Goal: Information Seeking & Learning: Find specific fact

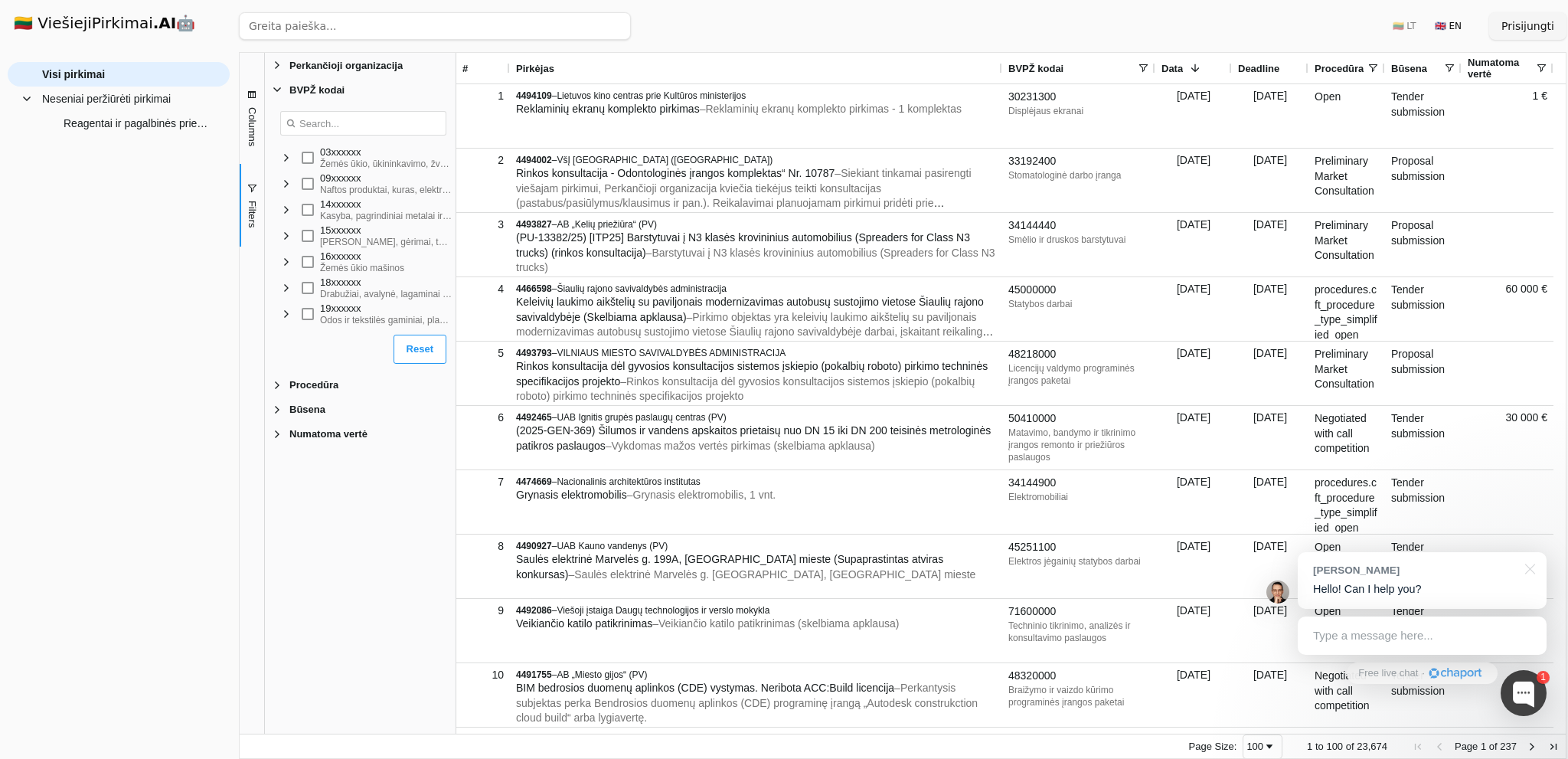
click at [289, 186] on span "Filter List" at bounding box center [286, 183] width 12 height 12
click at [367, 131] on input "Search filter values" at bounding box center [363, 123] width 166 height 25
type input "t"
type input "test"
click at [337, 128] on input "Search filter values" at bounding box center [363, 123] width 166 height 25
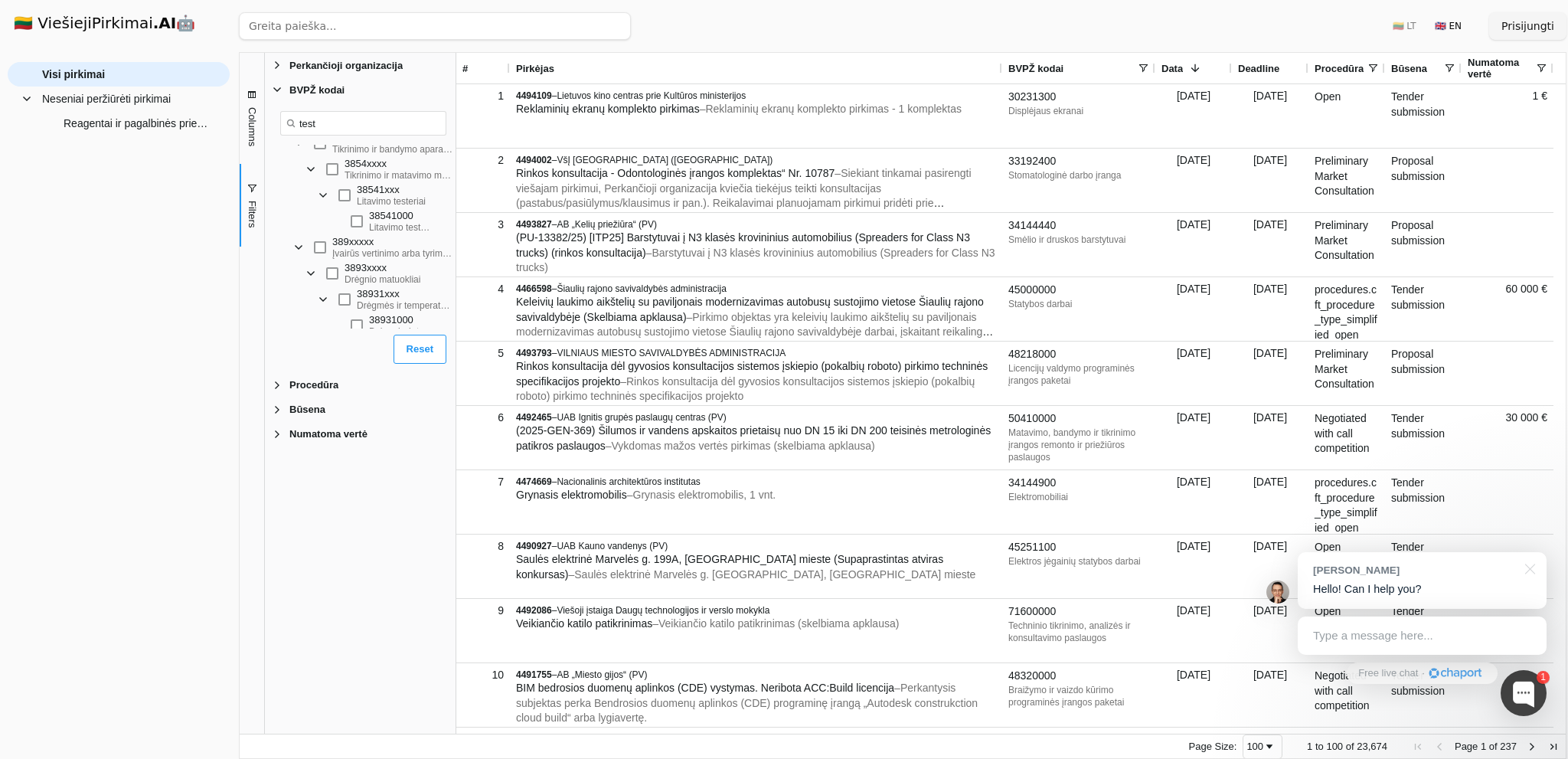
scroll to position [181, 0]
type input "test"
click at [351, 318] on div "Filter List" at bounding box center [356, 316] width 12 height 12
click at [417, 349] on button "Reset" at bounding box center [420, 348] width 52 height 29
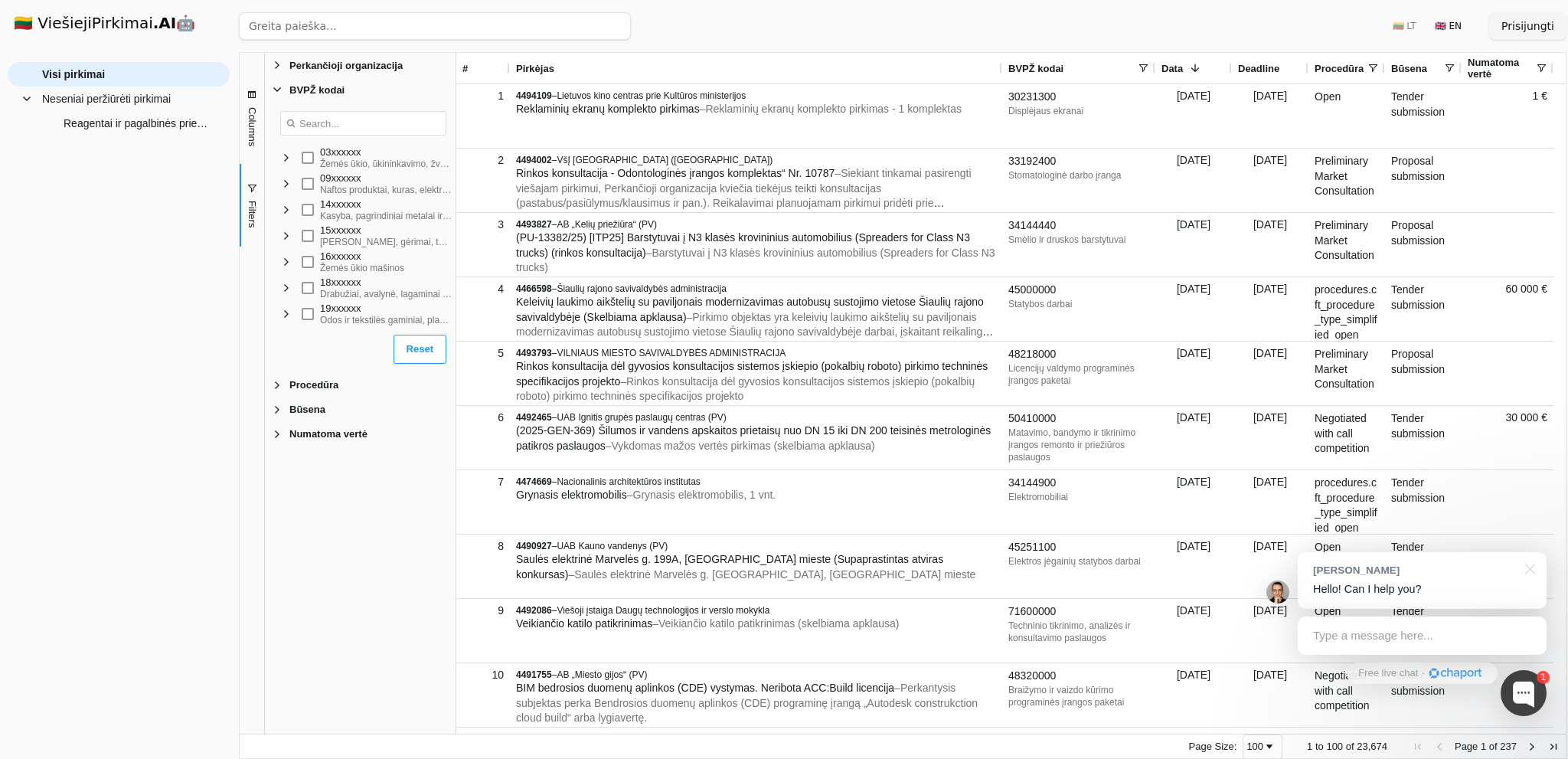
click at [363, 129] on input "Search filter values" at bounding box center [363, 123] width 166 height 25
type input "tes"
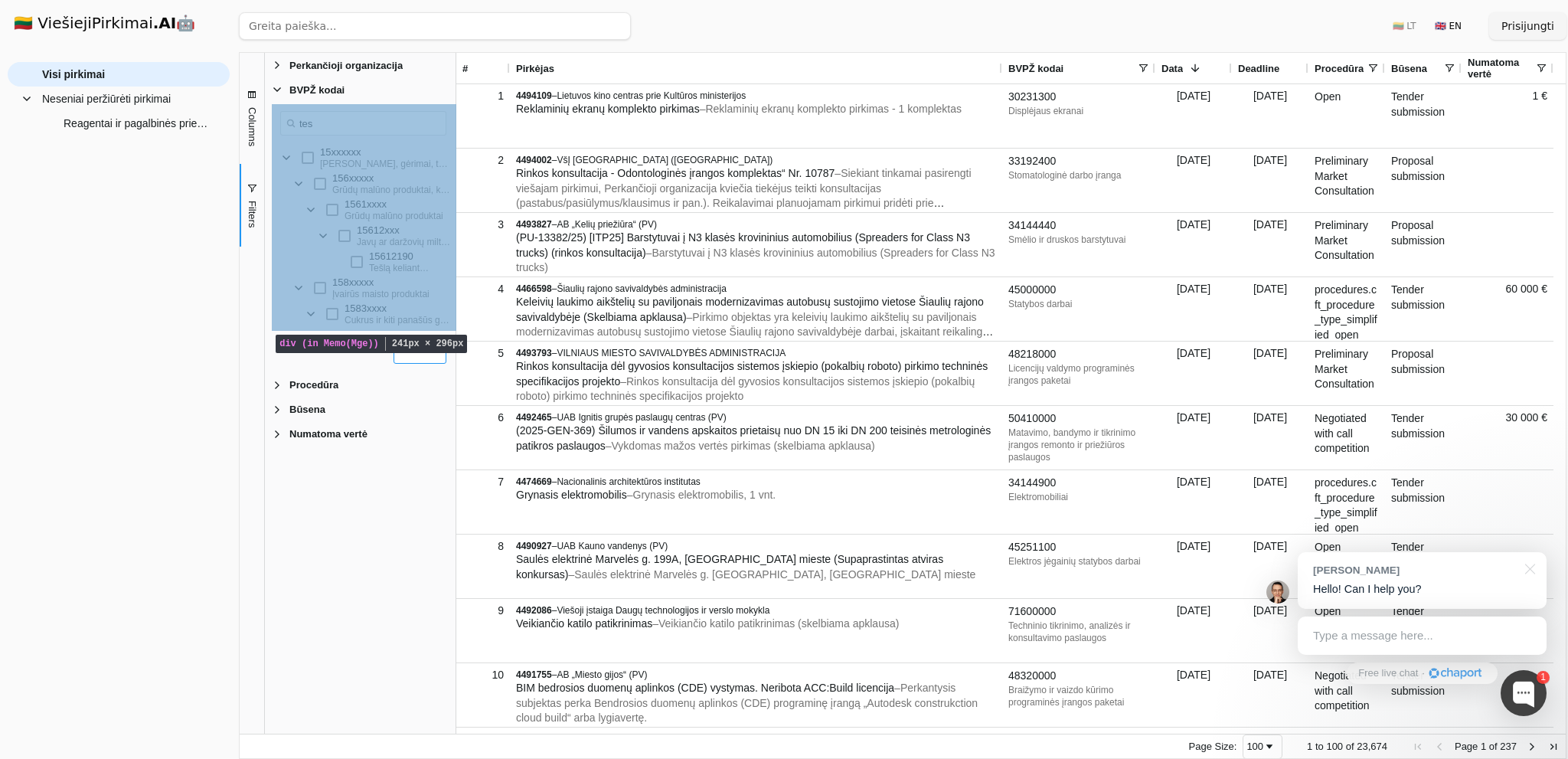
click at [336, 141] on div "Loading... tes No matches. 15xxxxxx [PERSON_NAME], gėrimai, tabakas ir susiję p…" at bounding box center [363, 215] width 184 height 227
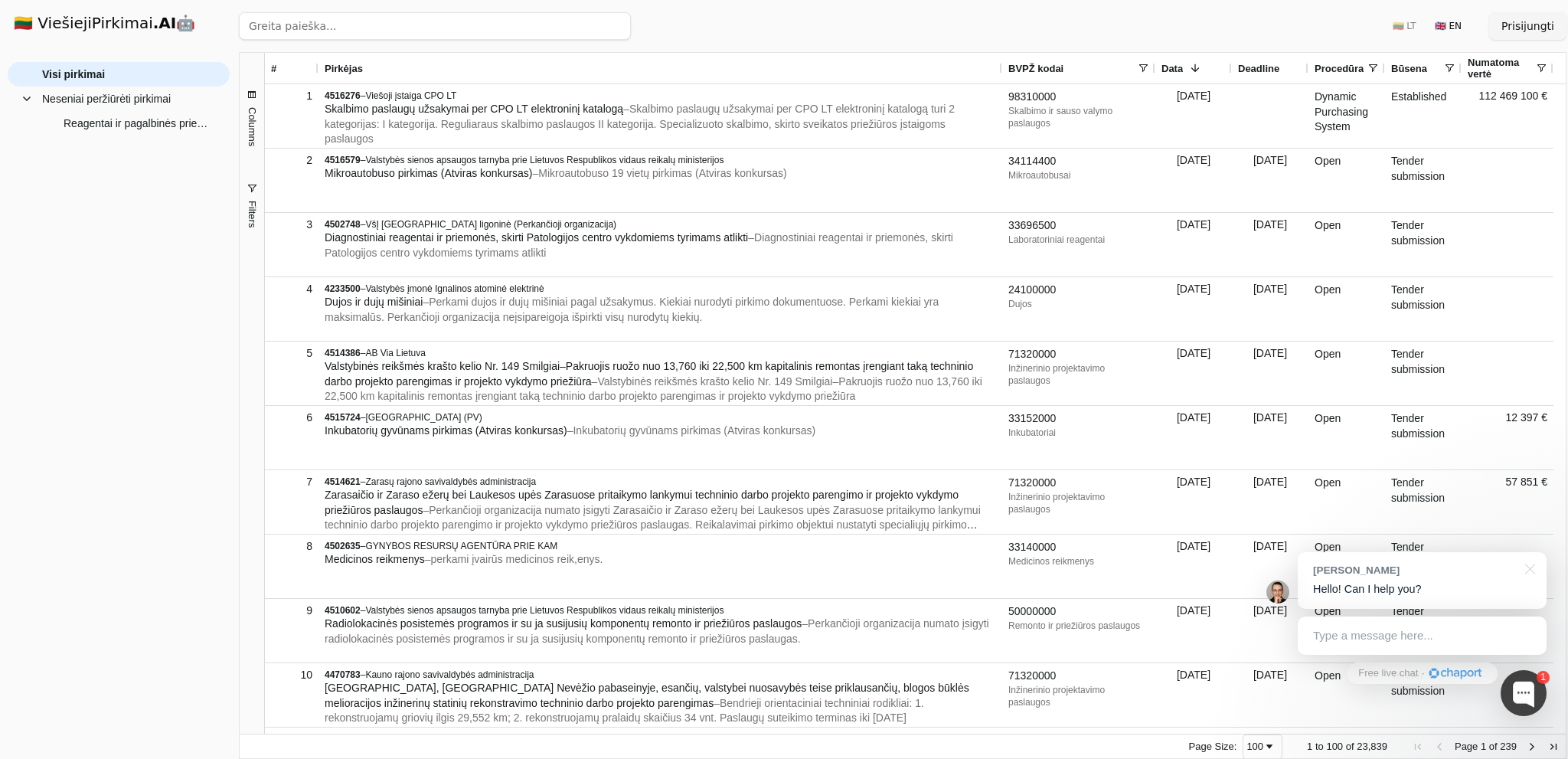
click at [254, 218] on span "Filters" at bounding box center [251, 214] width 12 height 27
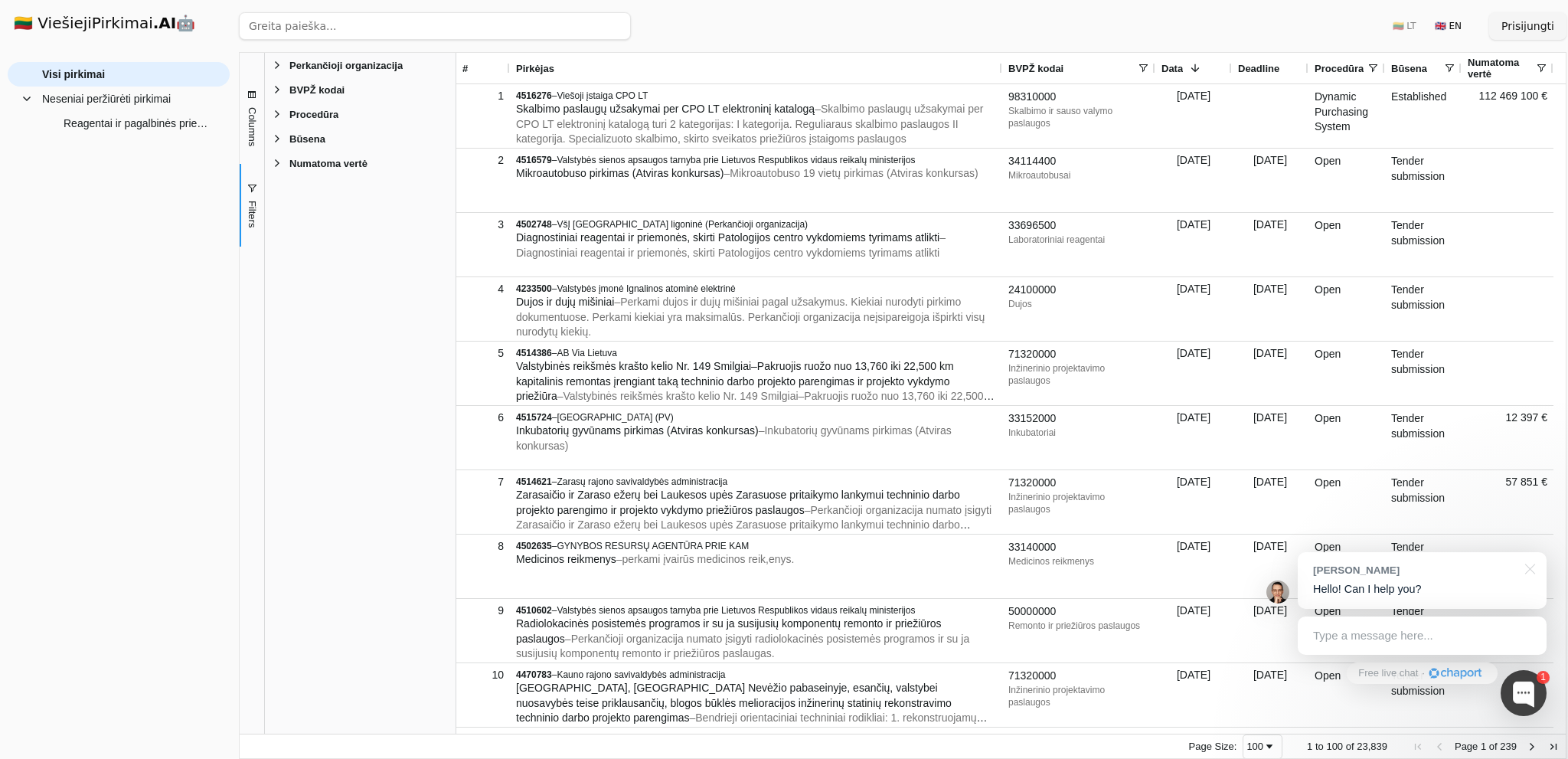
click at [276, 91] on span "Filter List 5 Filters" at bounding box center [277, 89] width 12 height 12
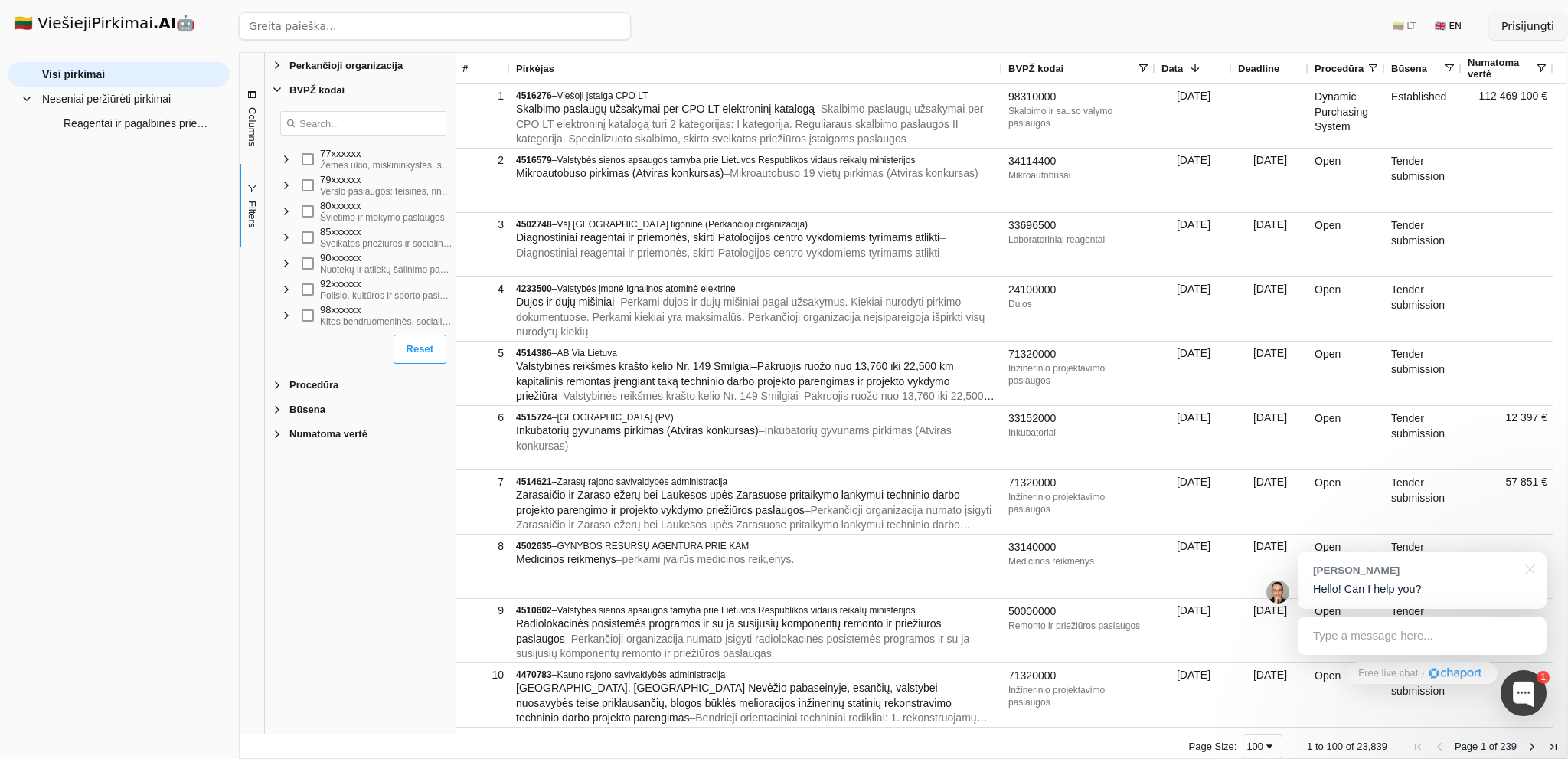
click at [288, 319] on span "Filter List" at bounding box center [286, 316] width 12 height 12
click at [289, 225] on span "Filter List" at bounding box center [286, 224] width 12 height 12
click at [299, 199] on span "Filter List" at bounding box center [299, 202] width 12 height 12
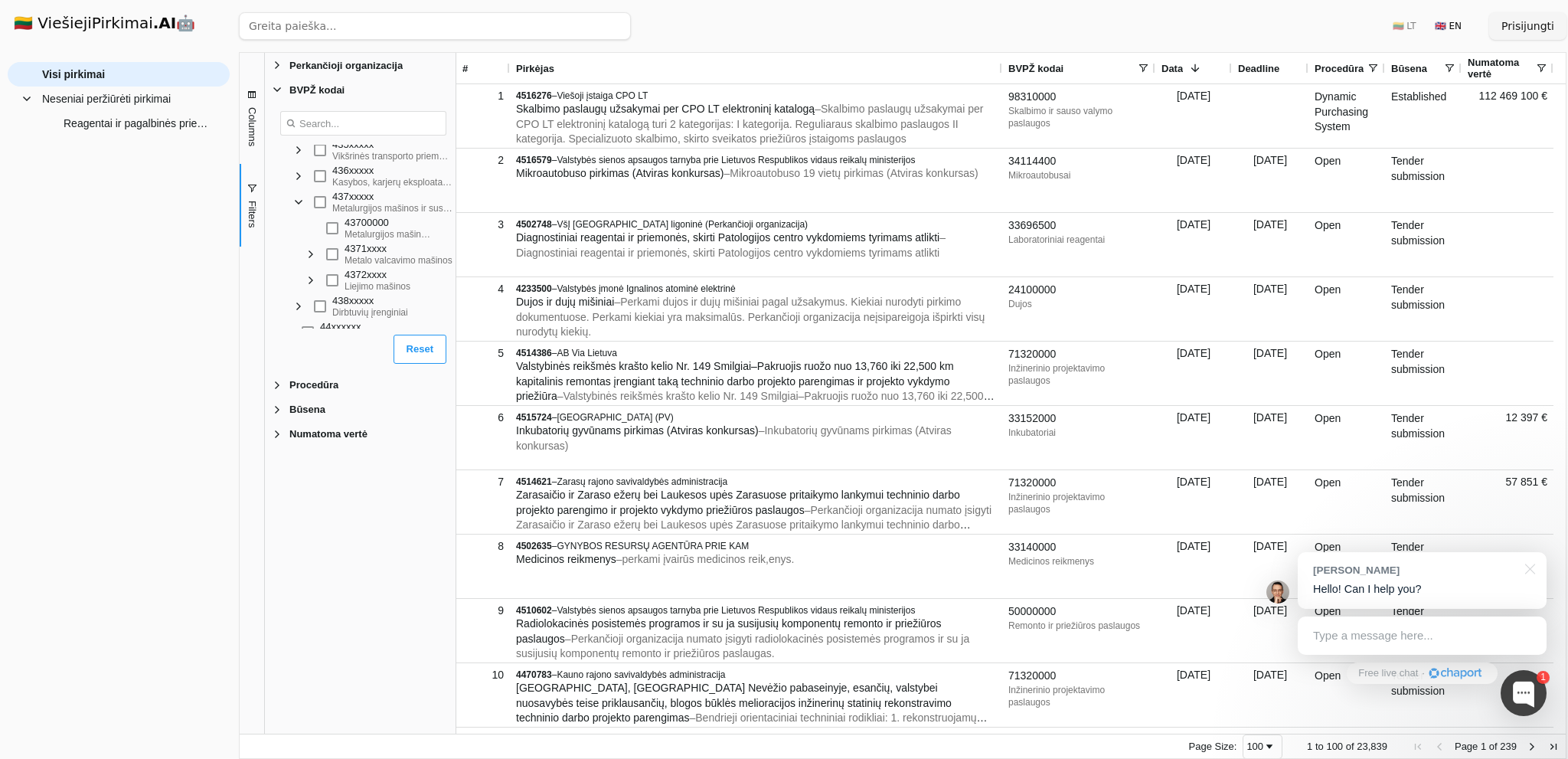
click at [317, 258] on span "Filter List" at bounding box center [311, 254] width 12 height 12
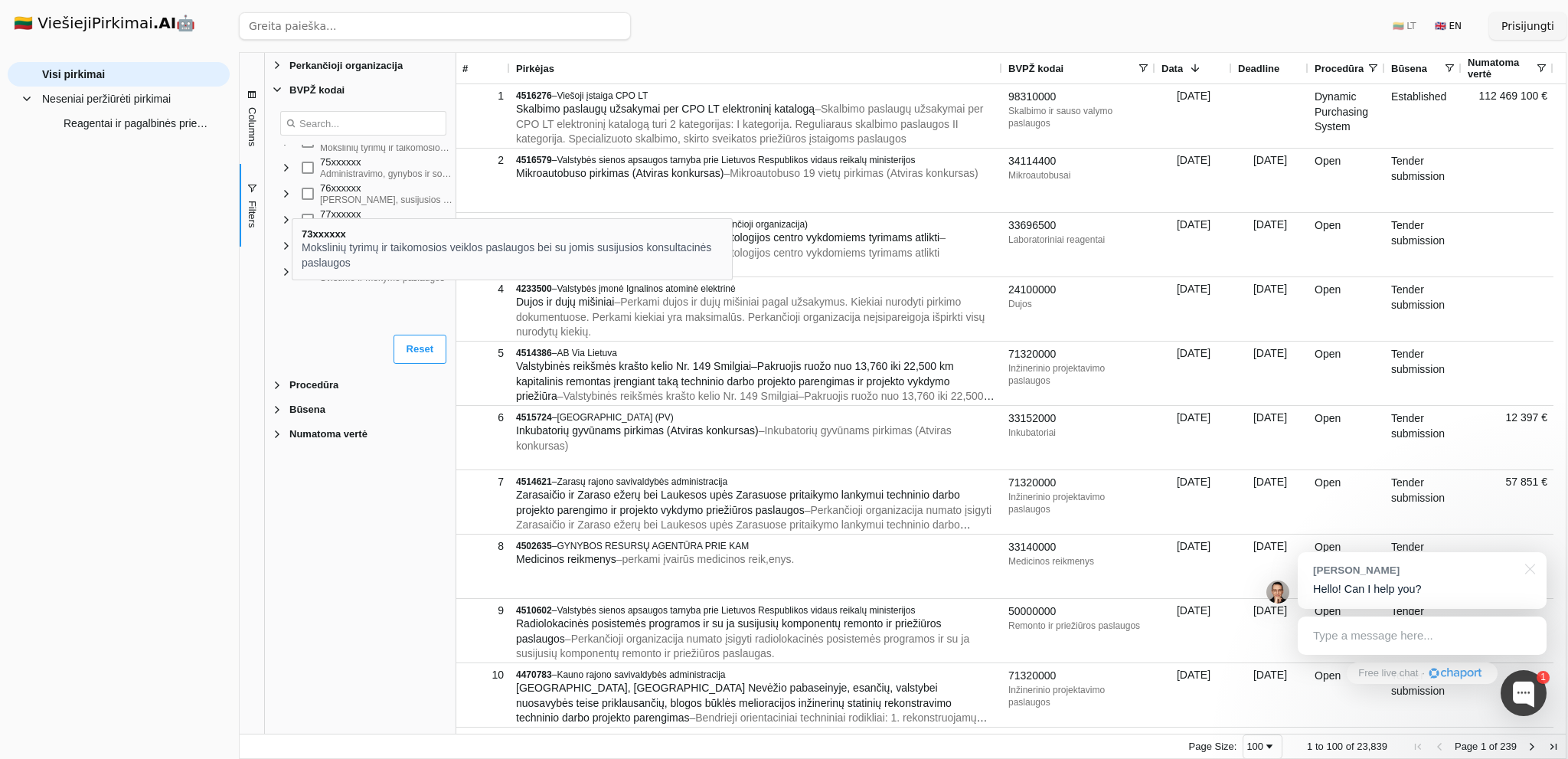
scroll to position [1508, 0]
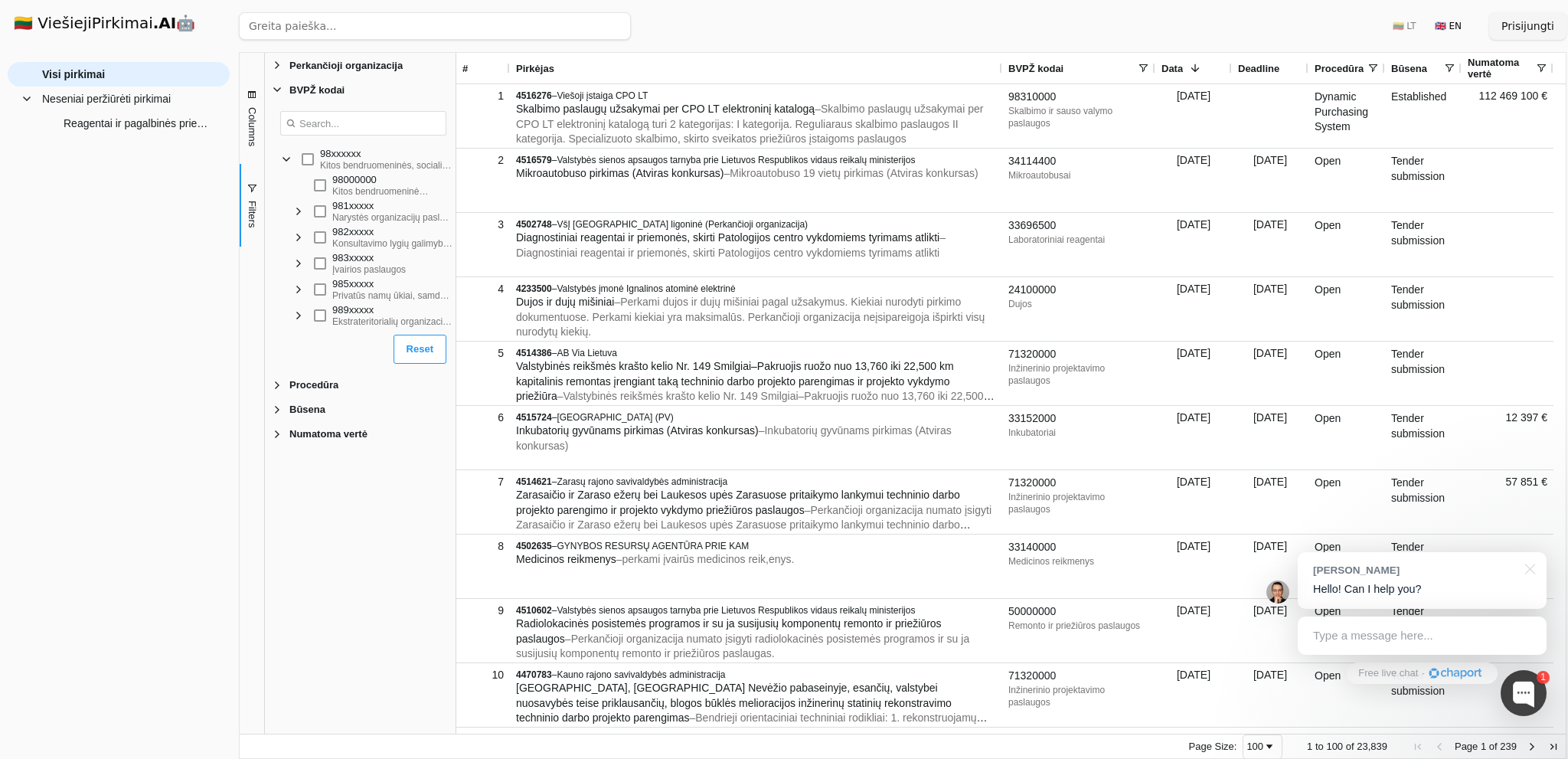
click at [379, 529] on div "Perkančioji organizacija Enabled Perkančioji organizacija BVPŽ kodai Enabled BV…" at bounding box center [360, 393] width 191 height 681
click at [383, 174] on div "98000000" at bounding box center [391, 180] width 117 height 12
